Goal: Navigation & Orientation: Find specific page/section

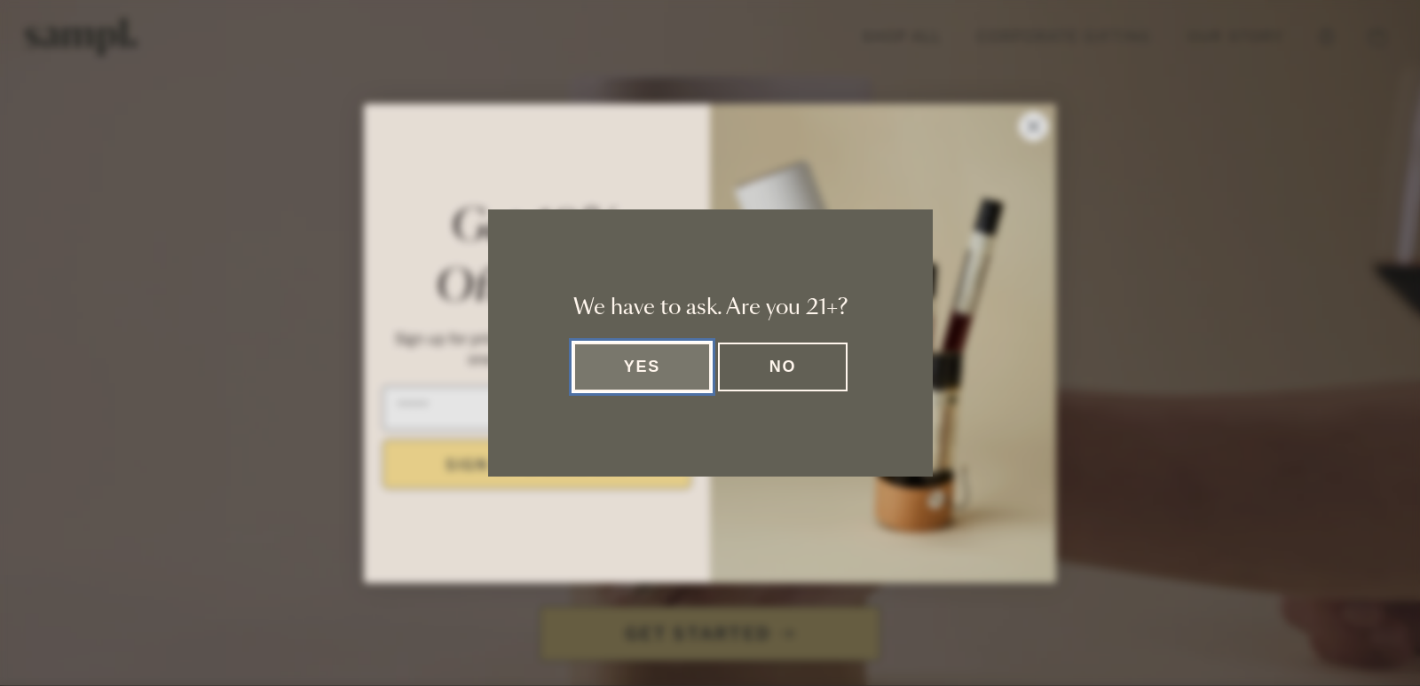
click at [685, 371] on button "Yes" at bounding box center [642, 367] width 138 height 49
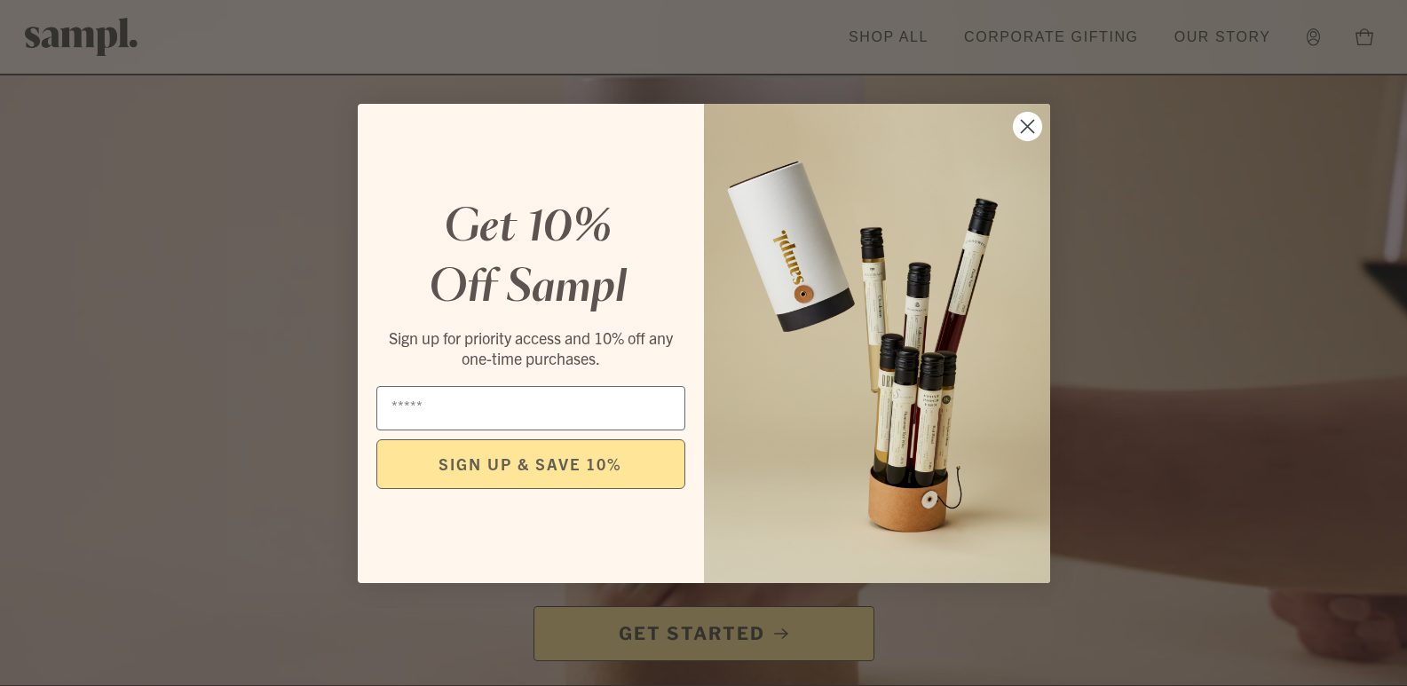
click at [1017, 120] on circle "Close dialog" at bounding box center [1026, 125] width 29 height 29
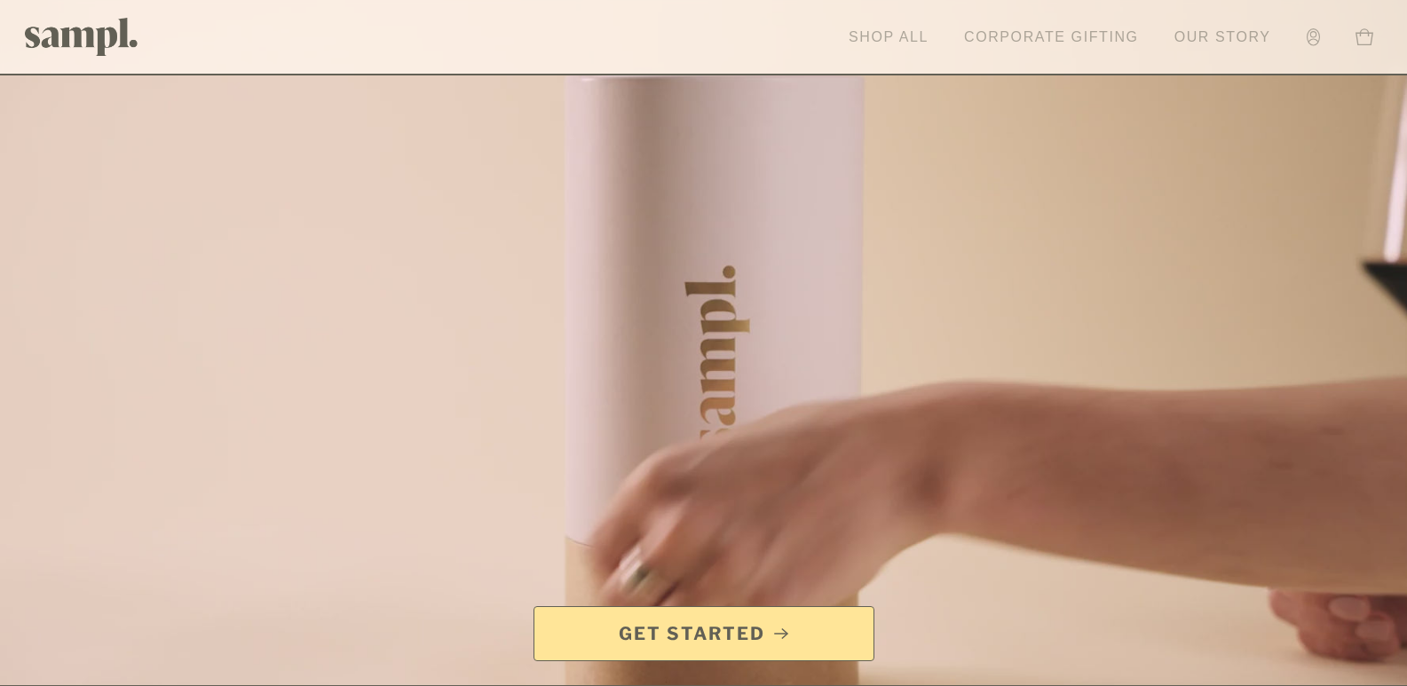
click at [1223, 30] on link "Our Story" at bounding box center [1222, 37] width 114 height 39
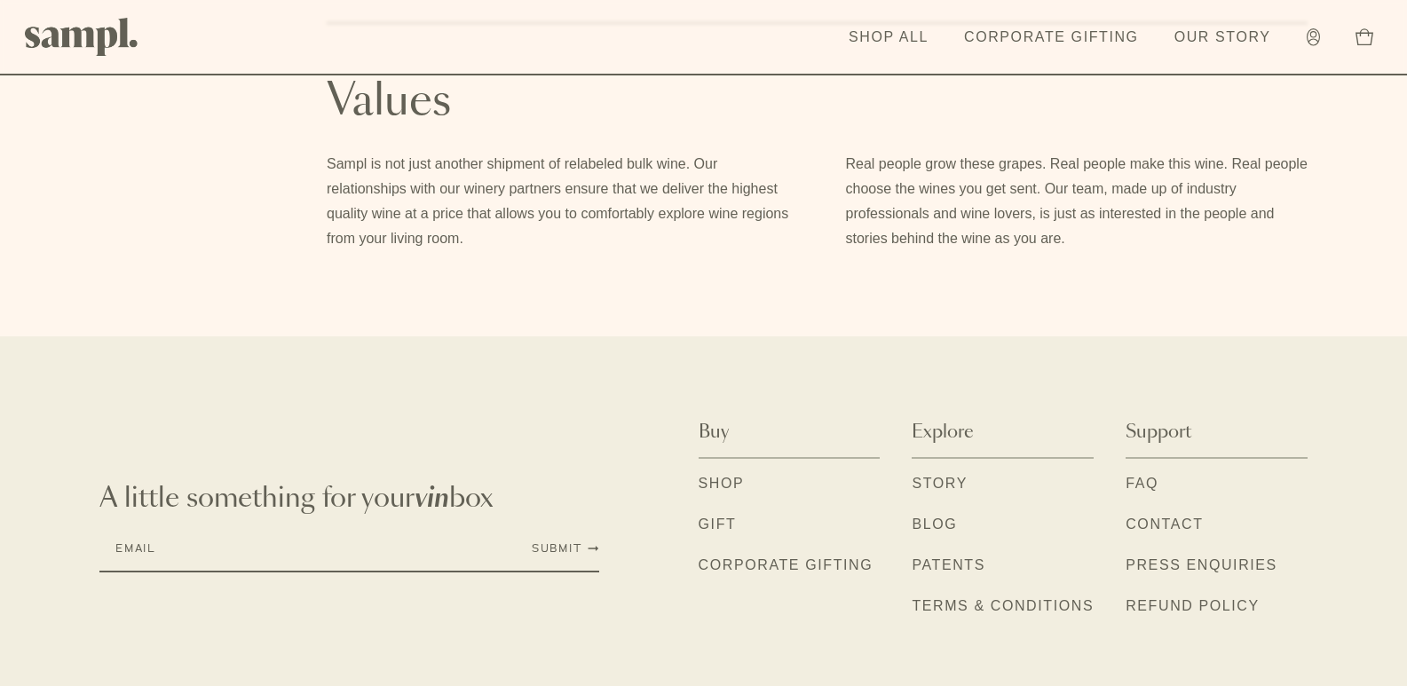
scroll to position [1502, 0]
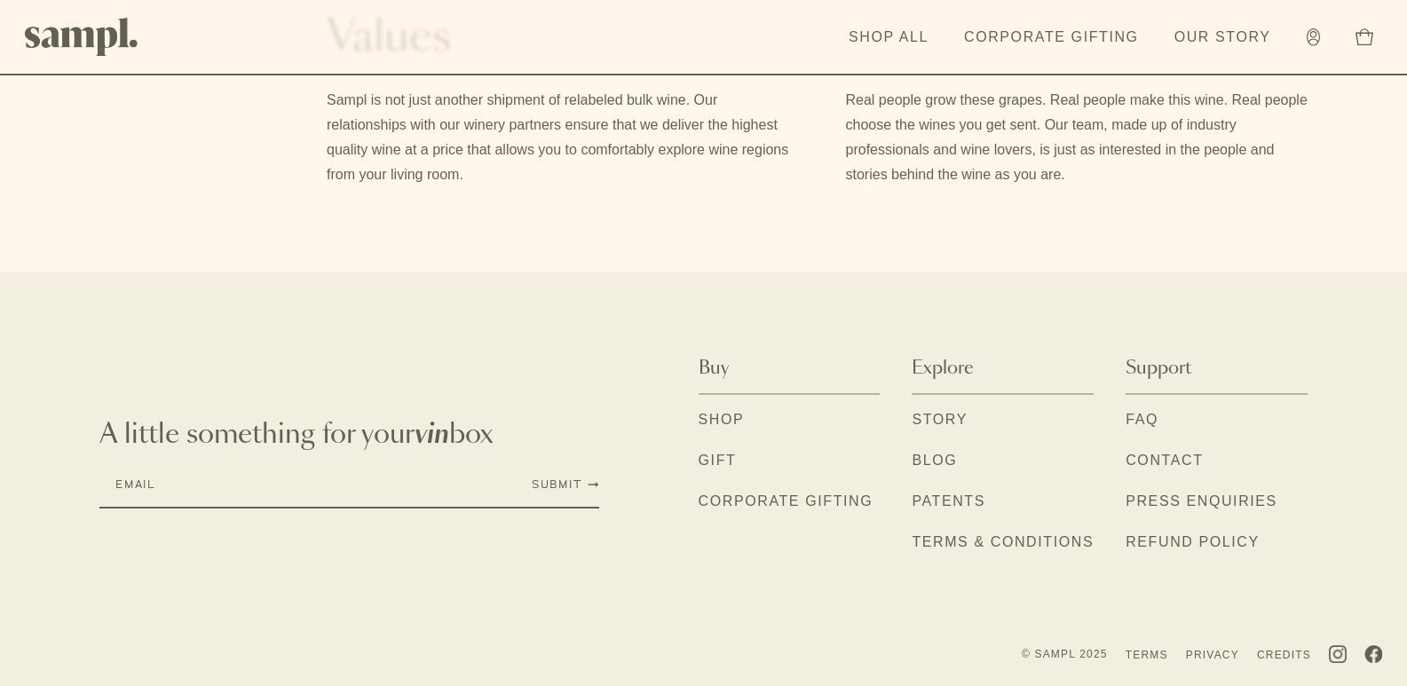
click at [1194, 468] on link "Contact" at bounding box center [1163, 461] width 77 height 23
